Goal: Find specific page/section: Find specific page/section

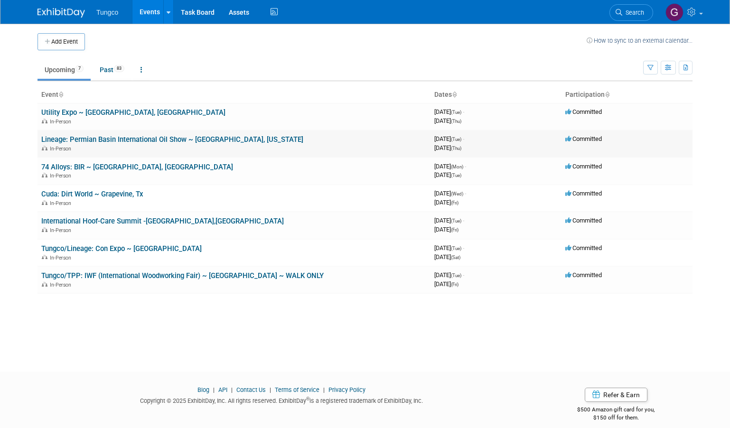
click at [613, 140] on td "Committed" at bounding box center [627, 143] width 131 height 27
click at [179, 137] on link "Lineage: Permian Basin International Oil Show ~ [GEOGRAPHIC_DATA], [US_STATE]" at bounding box center [172, 139] width 262 height 9
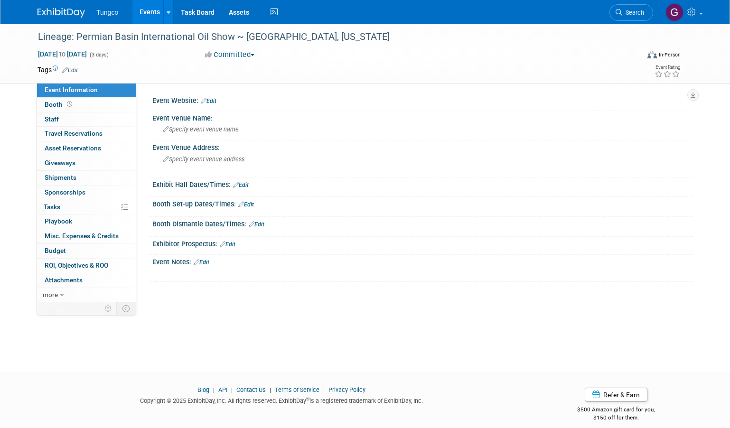
click at [102, 14] on span "Tungco" at bounding box center [107, 13] width 22 height 8
click at [64, 10] on img at bounding box center [61, 12] width 47 height 9
